Goal: Download file/media

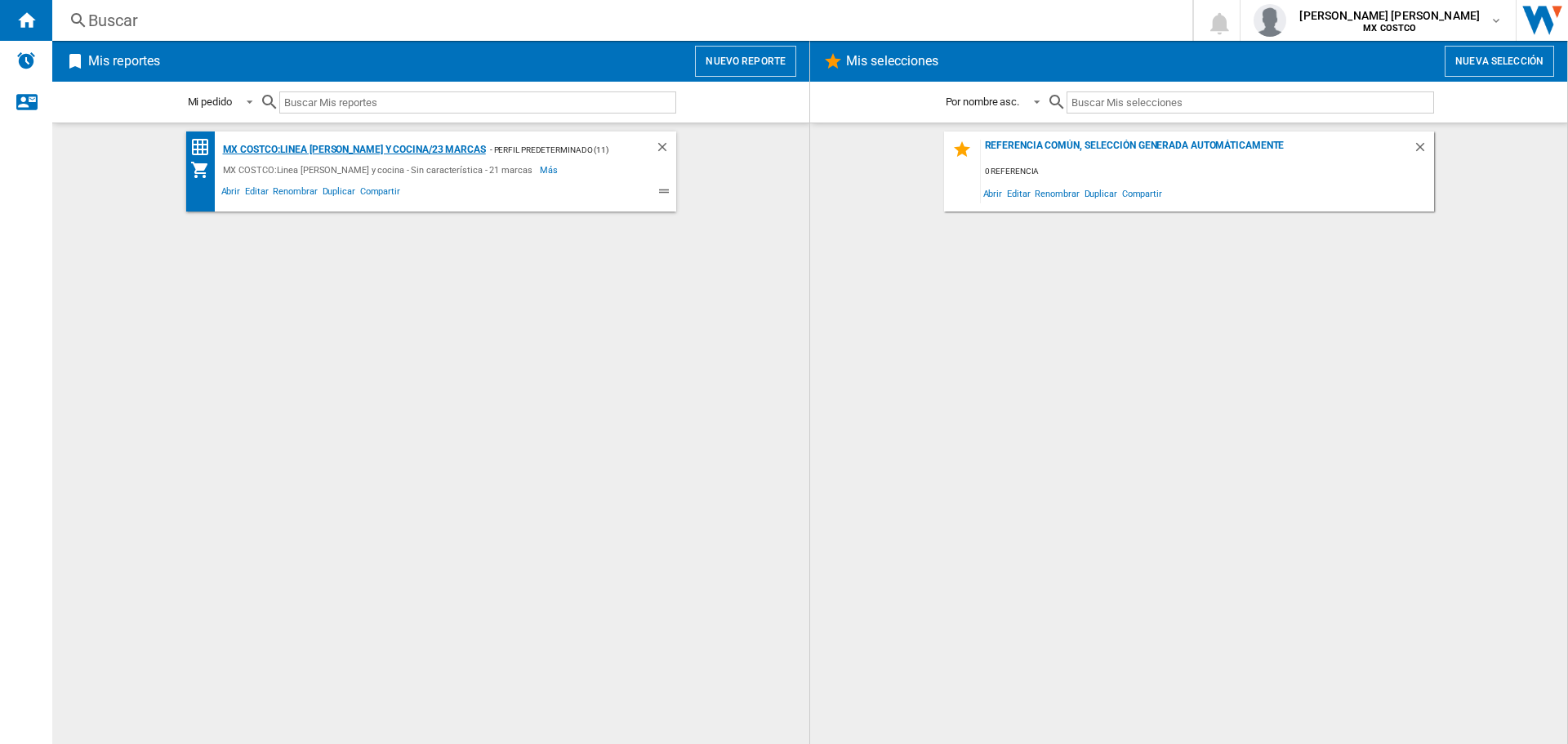
click at [430, 159] on div "MX COSTCO:Linea [PERSON_NAME] y cocina/23 marcas" at bounding box center [352, 150] width 267 height 21
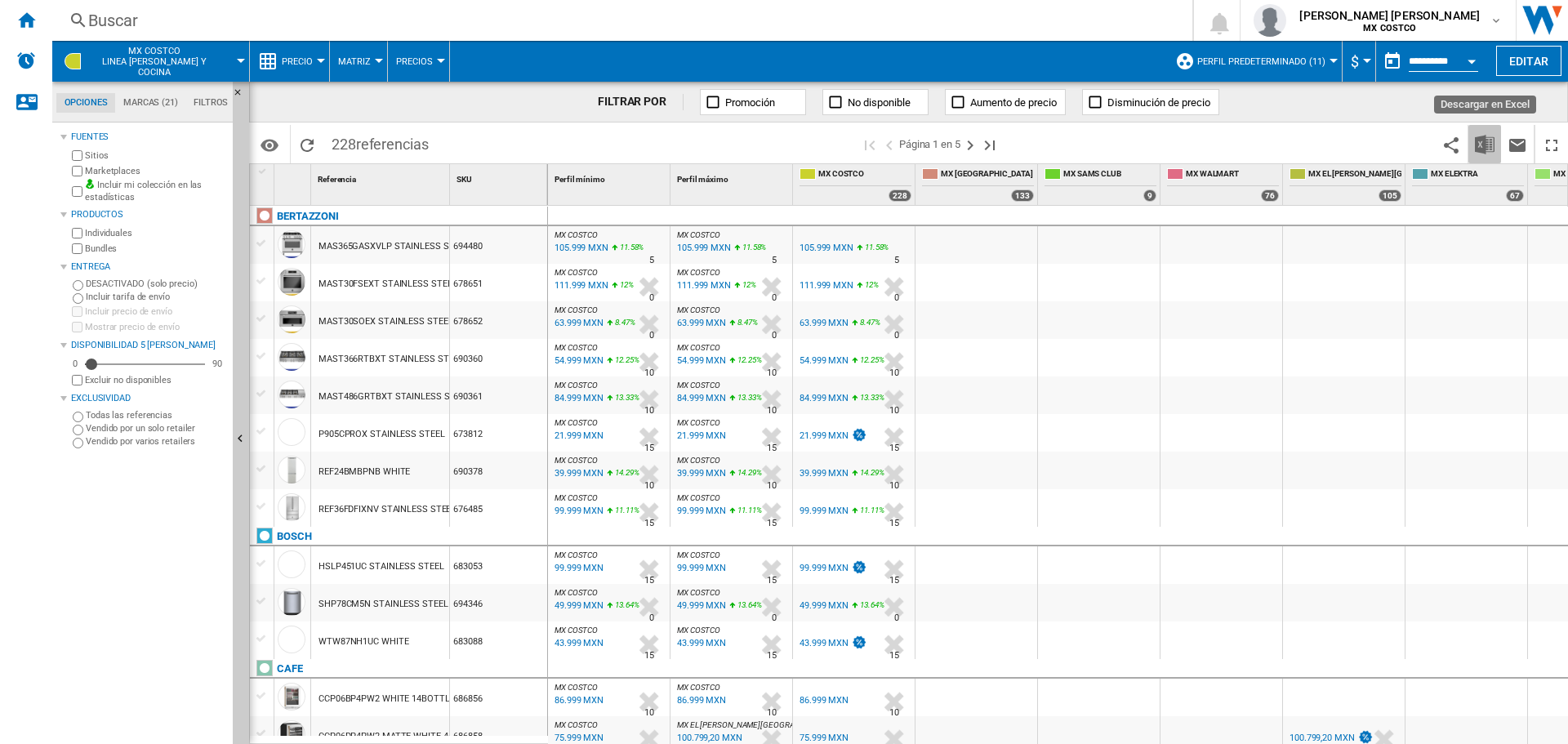
click at [1487, 144] on img "Descargar en Excel" at bounding box center [1484, 145] width 20 height 20
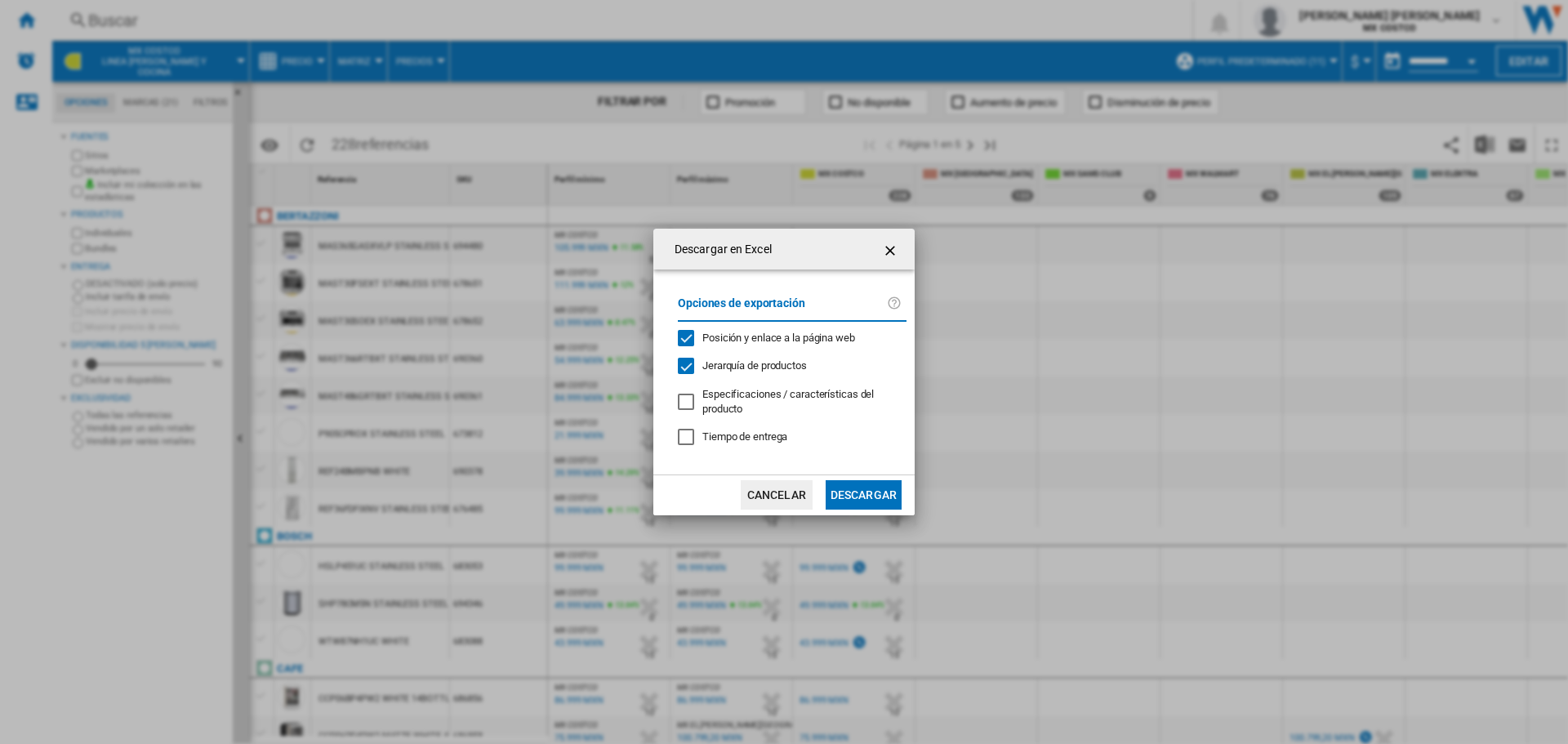
click at [907, 490] on md-dialog-actions "Cancelar Descargar" at bounding box center [784, 495] width 261 height 41
click at [865, 497] on button "Descargar" at bounding box center [863, 495] width 76 height 30
